Goal: Find specific page/section: Find specific page/section

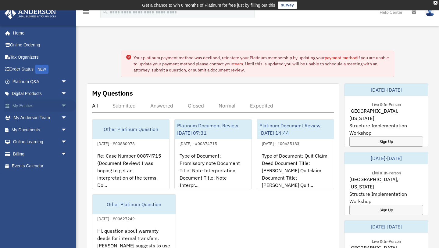
click at [41, 105] on link "My Entities arrow_drop_down" at bounding box center [40, 105] width 72 height 12
click at [64, 106] on span "arrow_drop_down" at bounding box center [67, 105] width 12 height 13
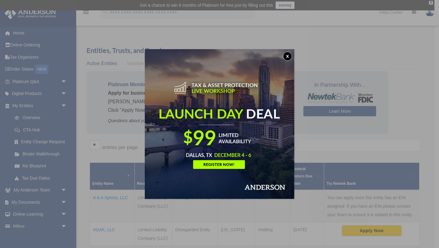
click at [36, 117] on div "x" at bounding box center [219, 124] width 439 height 248
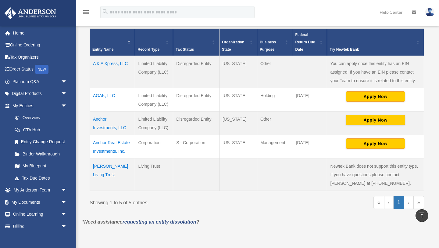
scroll to position [136, 0]
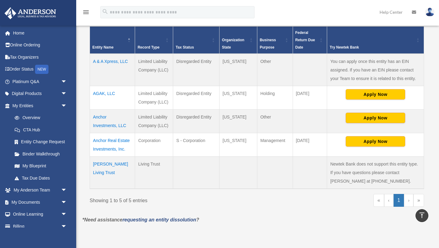
click at [101, 116] on td "Anchor Investments, LLC" at bounding box center [112, 120] width 45 height 23
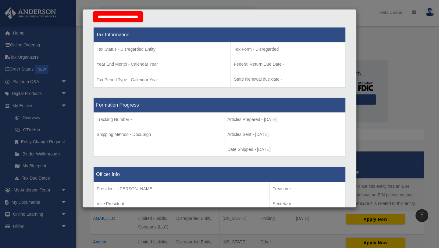
scroll to position [0, 0]
